Goal: Transaction & Acquisition: Purchase product/service

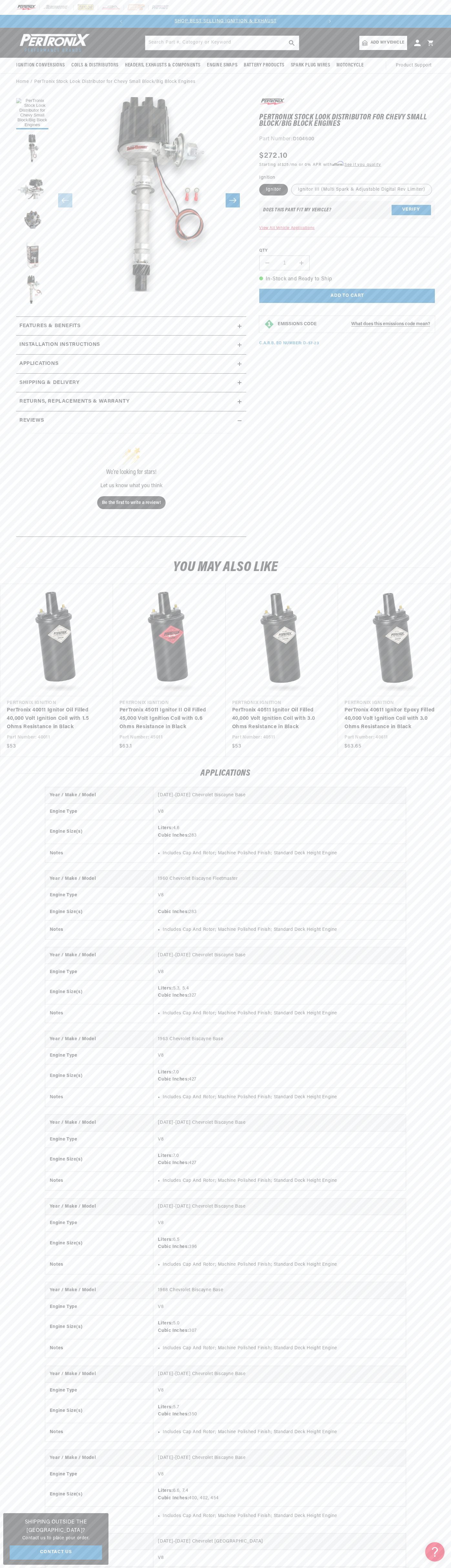
click at [113, 17] on slideshow-component "SHOP BEST SELLING IGNITION & EXHAUST FREE SHIPPING ON ORDERS OVER $109" at bounding box center [225, 21] width 451 height 13
click at [427, 706] on link "PerTronix 40611 Ignitor Epoxy Filled 40,000 Volt Ignition Coil with 3.0 Ohms Re…" at bounding box center [391, 718] width 94 height 25
click at [427, 1568] on html "Skip to content Your cart Your cart is empty Get the right parts the first time…" at bounding box center [225, 784] width 451 height 1568
